Goal: Use online tool/utility: Utilize a website feature to perform a specific function

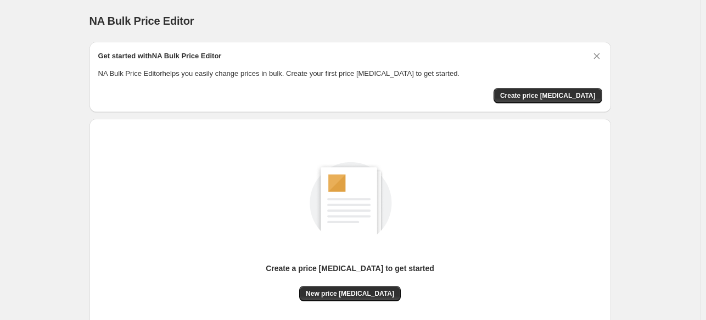
click at [609, 48] on div "Get started with NA Bulk Price Editor NA Bulk Price Editor helps you easily cha…" at bounding box center [351, 77] width 522 height 70
click at [600, 49] on div "Get started with NA Bulk Price Editor NA Bulk Price Editor helps you easily cha…" at bounding box center [351, 77] width 522 height 70
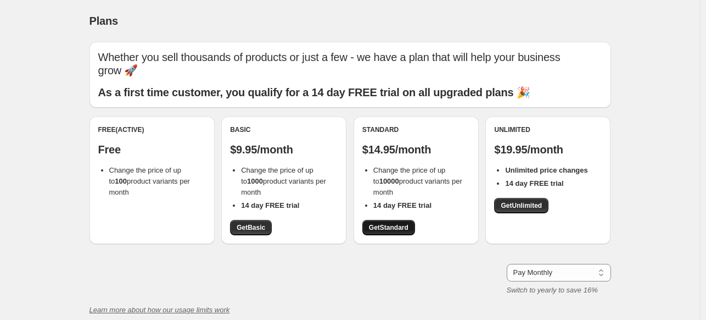
click at [375, 230] on span "Get Standard" at bounding box center [389, 227] width 40 height 9
click at [396, 232] on link "Get Standard" at bounding box center [389, 227] width 53 height 15
click at [391, 221] on link "Get Standard" at bounding box center [389, 227] width 53 height 15
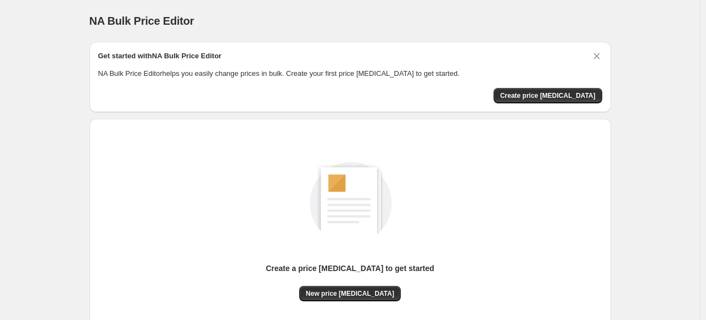
click at [600, 49] on div "Get started with NA Bulk Price Editor NA Bulk Price Editor helps you easily cha…" at bounding box center [351, 77] width 522 height 70
click at [598, 57] on icon "Dismiss card" at bounding box center [597, 56] width 6 height 6
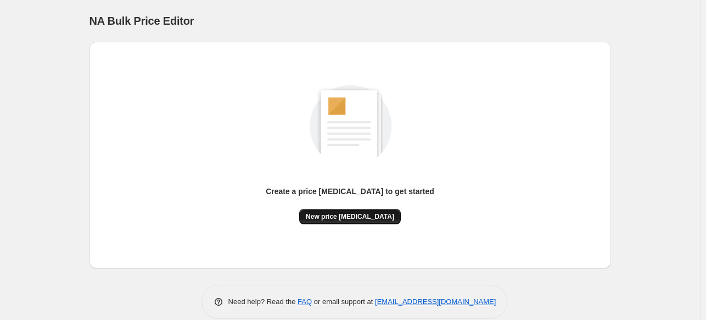
click at [357, 213] on span "New price change job" at bounding box center [350, 216] width 88 height 9
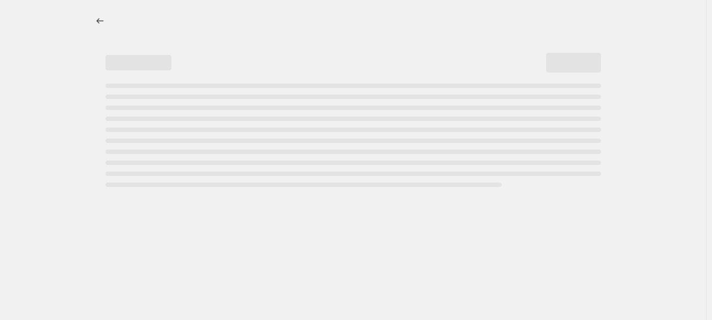
select select "percentage"
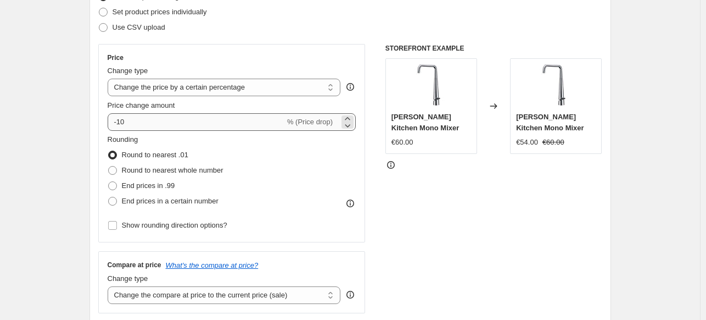
scroll to position [165, 0]
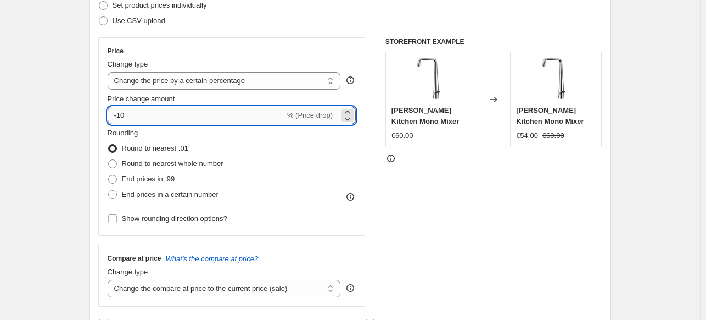
click at [227, 114] on input "-10" at bounding box center [196, 116] width 177 height 18
type input "-1"
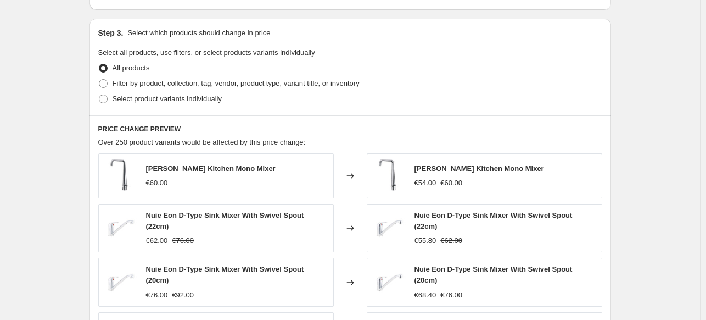
scroll to position [769, 0]
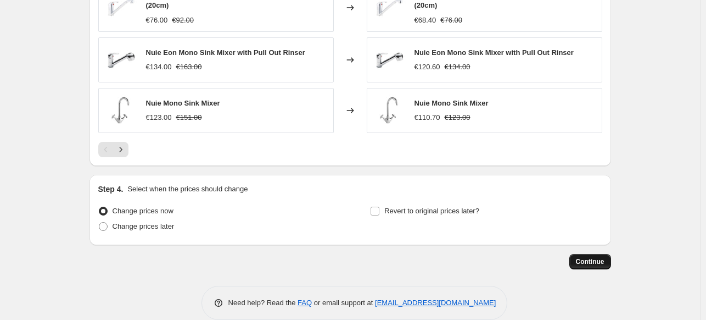
type input "-49"
click at [591, 257] on span "Continue" at bounding box center [590, 261] width 29 height 9
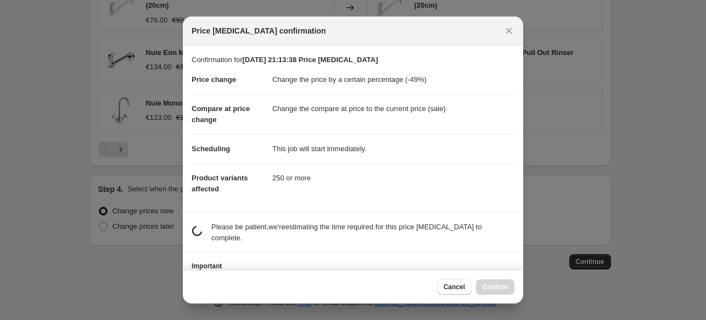
scroll to position [43, 0]
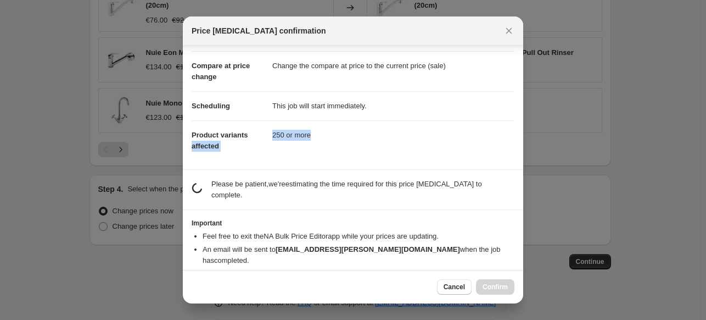
drag, startPoint x: 259, startPoint y: 132, endPoint x: 349, endPoint y: 125, distance: 90.4
click at [349, 125] on dl "Price change Change the price by a certain percentage (-49%) Compare at price c…" at bounding box center [353, 92] width 323 height 138
click at [349, 125] on dd "250 or more" at bounding box center [393, 134] width 242 height 29
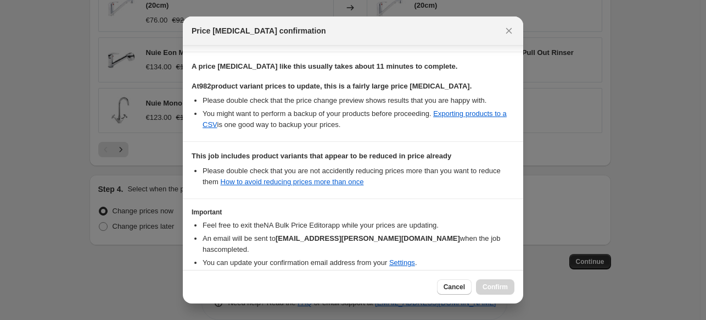
scroll to position [202, 0]
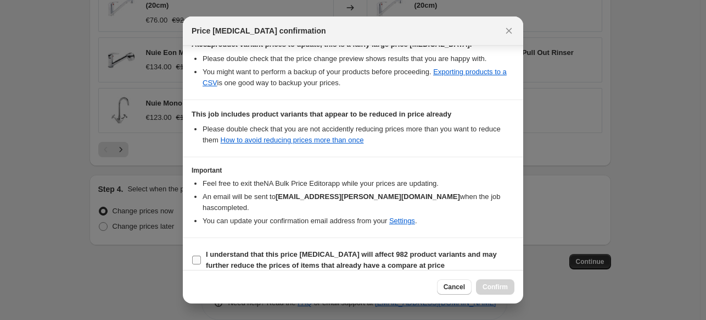
click at [204, 251] on label "I understand that this price change job will affect 982 product variants and ma…" at bounding box center [353, 260] width 323 height 26
click at [201, 255] on input "I understand that this price change job will affect 982 product variants and ma…" at bounding box center [196, 259] width 9 height 9
checkbox input "true"
click at [491, 282] on button "Confirm" at bounding box center [495, 286] width 38 height 15
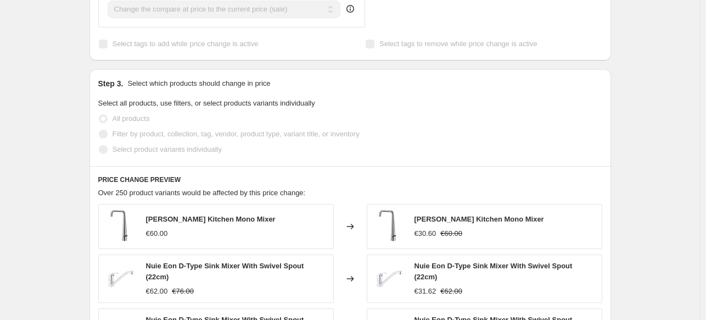
scroll to position [275, 0]
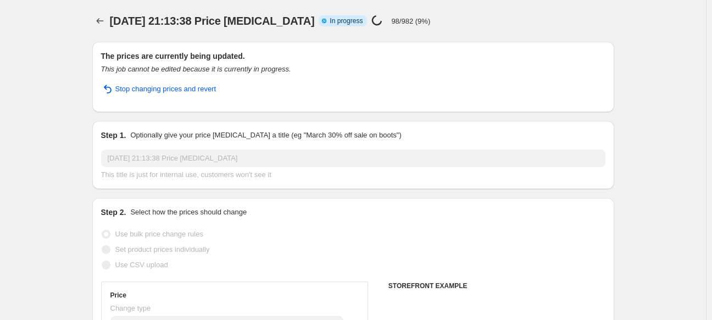
select select "percentage"
click at [402, 18] on p "190/982 (19%)" at bounding box center [411, 21] width 47 height 8
drag, startPoint x: 431, startPoint y: 19, endPoint x: 384, endPoint y: 20, distance: 46.7
click at [384, 20] on div "31 aug 2025, 21:13:38 Price change job Info Partially complete In progress Pric…" at bounding box center [313, 20] width 412 height 15
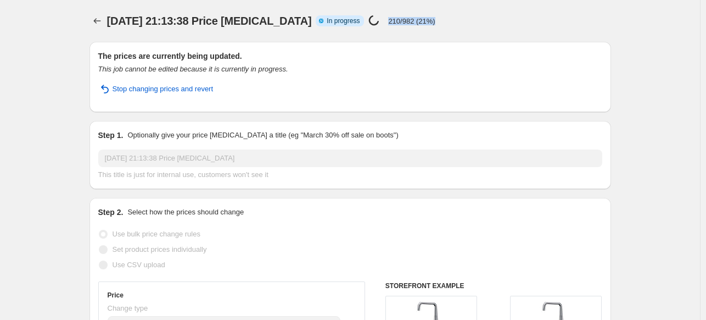
click at [388, 20] on p "210/982 (21%)" at bounding box center [411, 21] width 47 height 8
click at [435, 30] on div "31 aug 2025, 21:13:38 Price change job. This page is ready 31 aug 2025, 21:13:3…" at bounding box center [351, 21] width 522 height 42
click at [422, 19] on p "580/982 (59%)" at bounding box center [411, 21] width 47 height 8
